Goal: Information Seeking & Learning: Learn about a topic

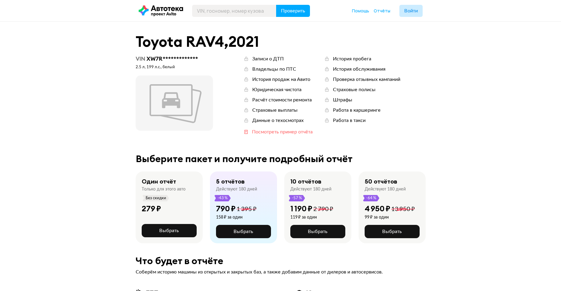
click at [301, 131] on div "Посмотреть пример отчёта" at bounding box center [282, 132] width 61 height 7
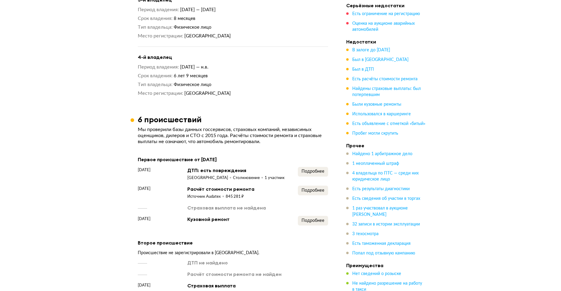
scroll to position [877, 0]
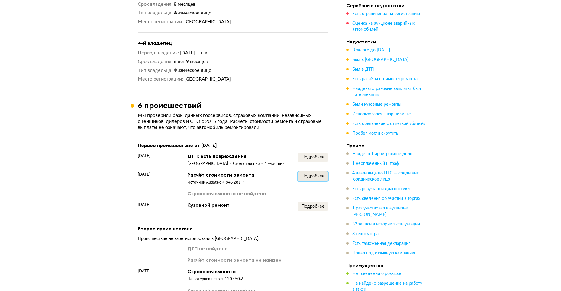
click at [318, 174] on span "Подробнее" at bounding box center [313, 176] width 23 height 4
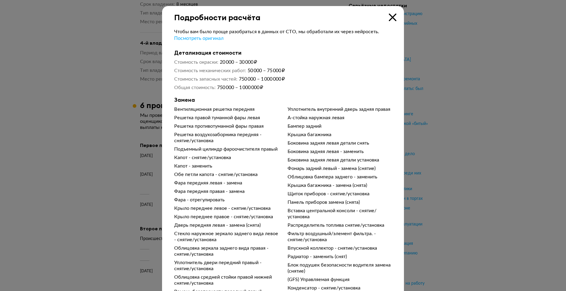
click at [389, 17] on icon at bounding box center [393, 18] width 8 height 8
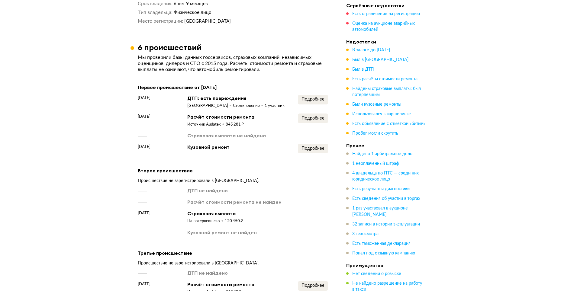
scroll to position [937, 0]
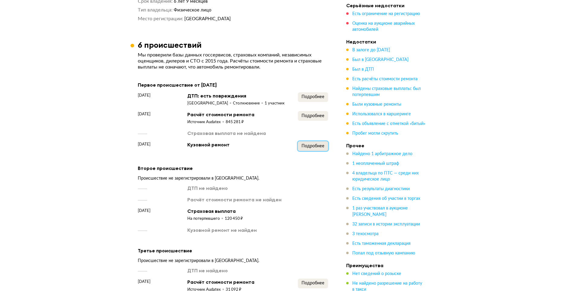
click at [321, 144] on span "Подробнее" at bounding box center [313, 146] width 23 height 4
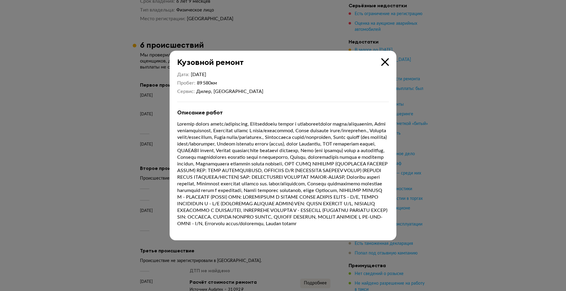
click at [385, 58] on icon at bounding box center [385, 62] width 8 height 8
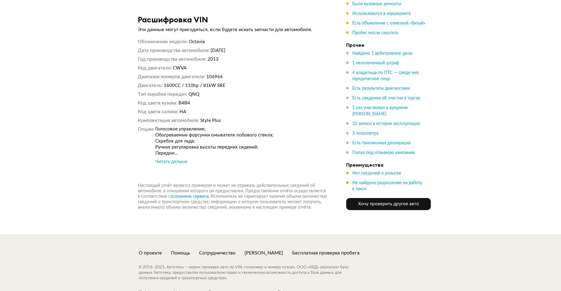
scroll to position [4442, 0]
